Goal: Download file/media

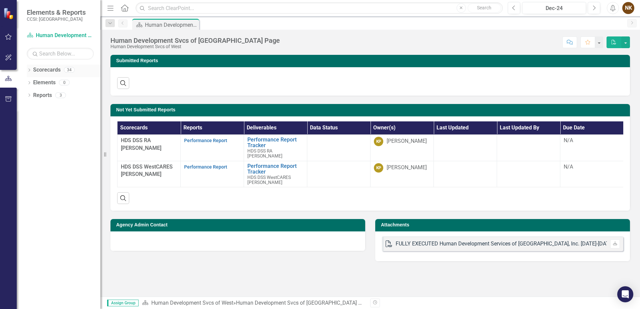
click at [29, 71] on icon "Dropdown" at bounding box center [29, 71] width 5 height 4
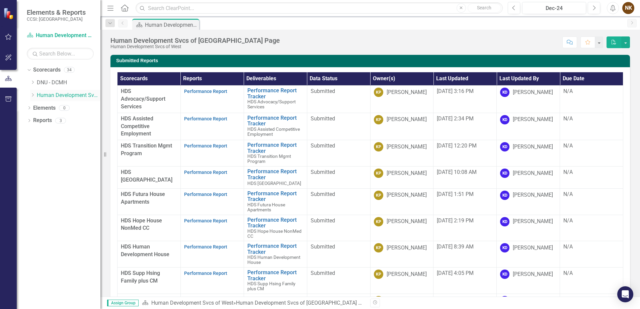
click at [37, 96] on link "Human Development Svcs of West" at bounding box center [69, 96] width 64 height 8
click at [32, 98] on div "Dropdown" at bounding box center [32, 96] width 5 height 6
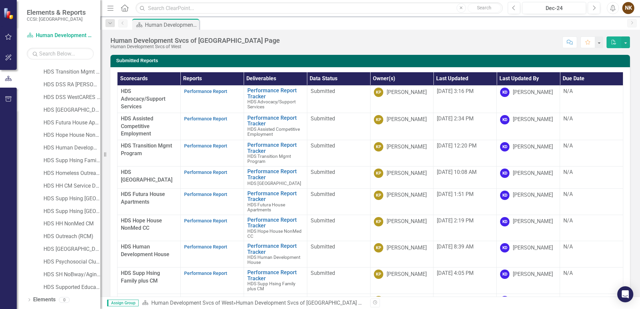
scroll to position [72, 0]
click at [72, 97] on link "HDS [GEOGRAPHIC_DATA]" at bounding box center [71, 100] width 57 height 8
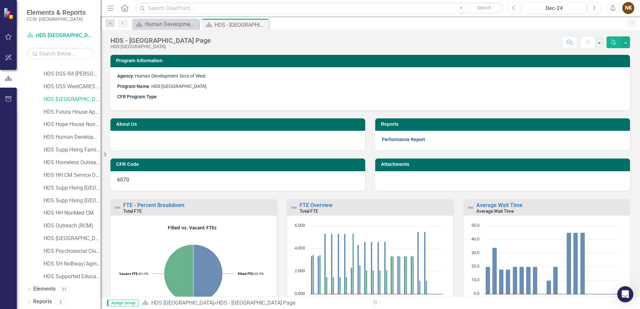
click at [399, 138] on link "Performance Report" at bounding box center [403, 139] width 43 height 5
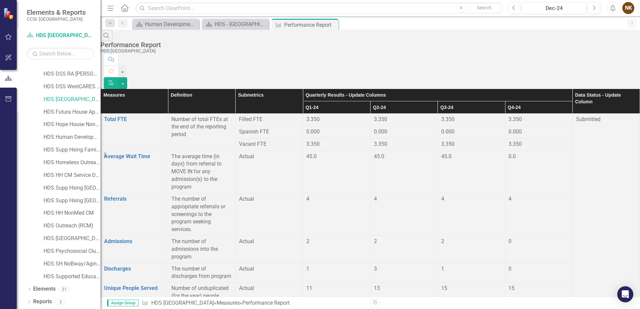
click at [114, 80] on icon "PDF" at bounding box center [111, 82] width 6 height 5
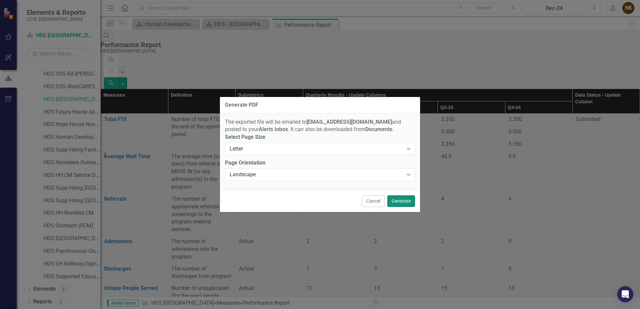
click at [410, 200] on button "Generate" at bounding box center [401, 201] width 28 height 12
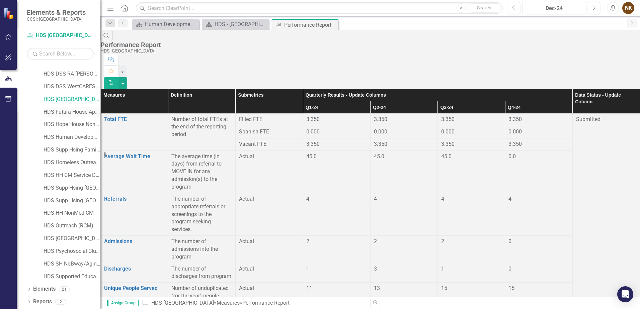
click at [68, 112] on link "HDS Futura House Apartments" at bounding box center [71, 112] width 57 height 8
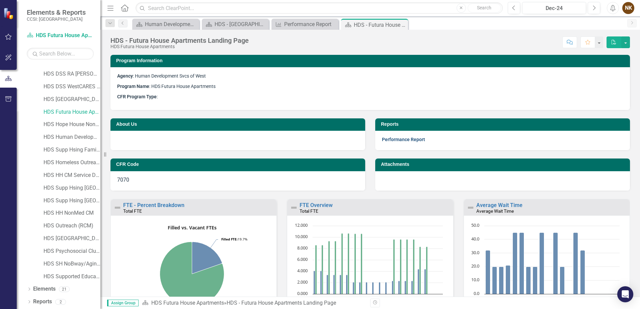
click at [416, 140] on link "Performance Report" at bounding box center [403, 139] width 43 height 5
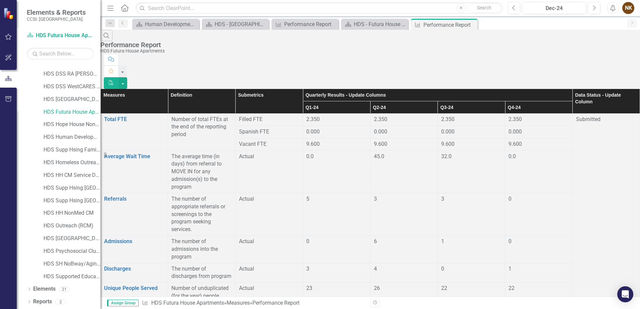
click at [114, 80] on icon "PDF" at bounding box center [111, 82] width 6 height 5
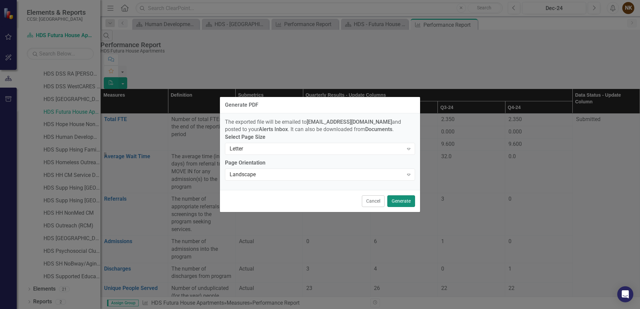
click at [400, 203] on button "Generate" at bounding box center [401, 201] width 28 height 12
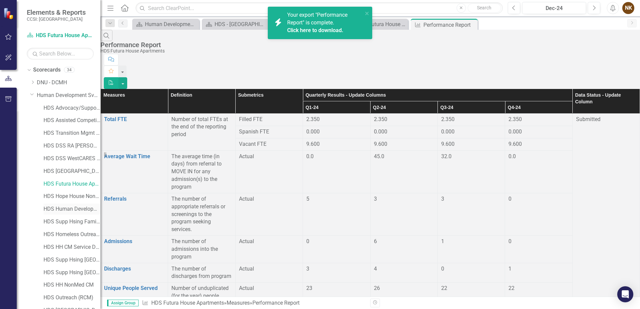
click at [78, 209] on link "HDS Human Development House" at bounding box center [71, 209] width 57 height 8
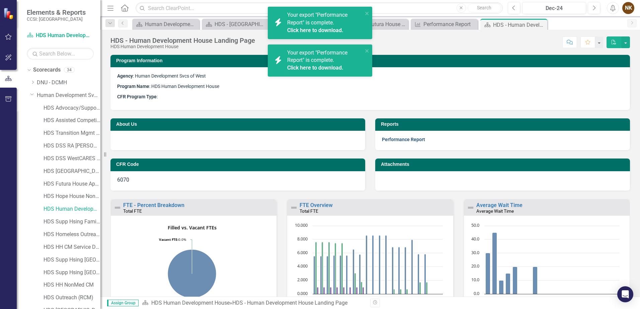
click at [407, 137] on link "Performance Report" at bounding box center [403, 139] width 43 height 5
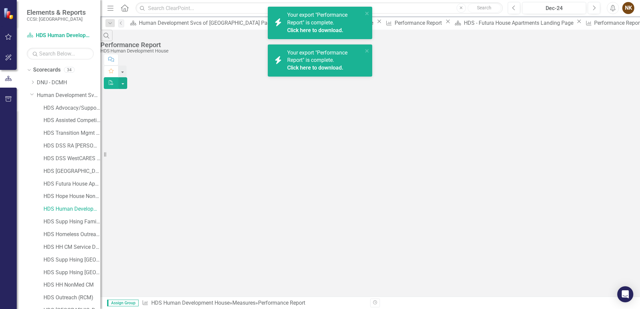
click at [321, 67] on link "Click here to download." at bounding box center [315, 68] width 56 height 6
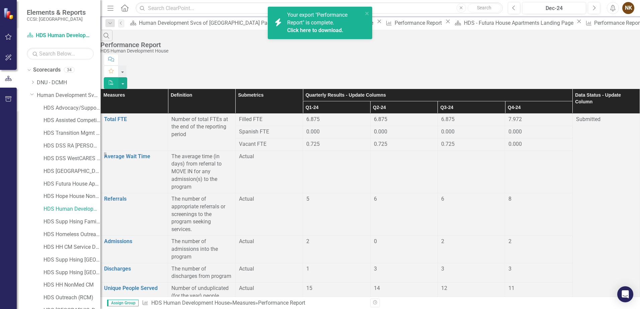
click at [114, 80] on icon "PDF" at bounding box center [111, 82] width 6 height 5
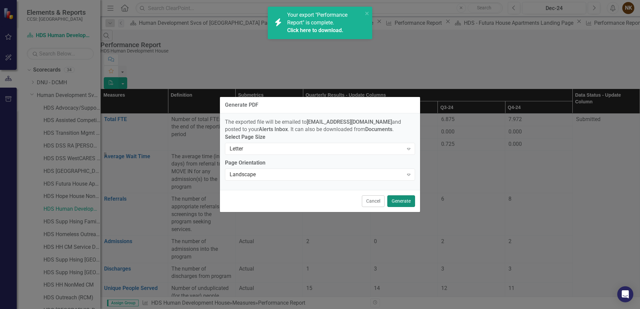
click at [408, 201] on button "Generate" at bounding box center [401, 201] width 28 height 12
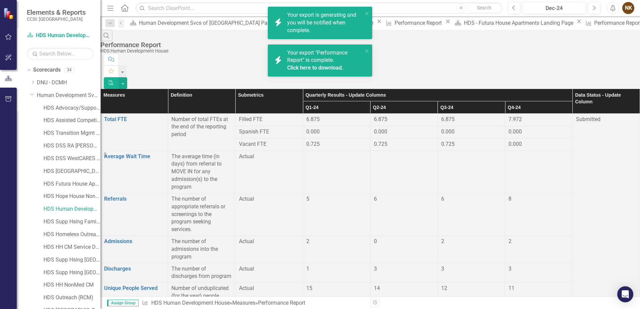
click at [315, 68] on link "Click here to download." at bounding box center [315, 68] width 56 height 6
